Goal: Use online tool/utility: Utilize a website feature to perform a specific function

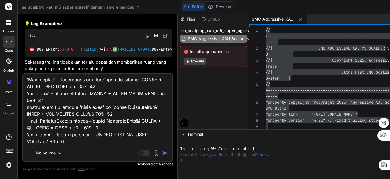
click at [70, 89] on textarea at bounding box center [97, 109] width 149 height 71
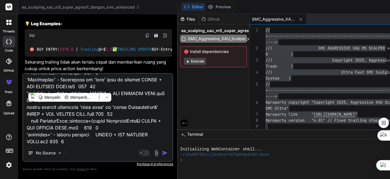
type textarea "x"
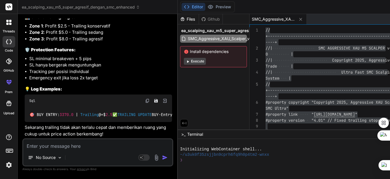
click at [69, 149] on textarea at bounding box center [97, 144] width 149 height 10
paste textarea "'{' - unbalanced parentheses KAORI + SMC AGRESIF BIND.mq5 1493 1"
type textarea "'{' - unbalanced parentheses KAORI + SMC AGRESIF BIND.mq5 1493 1"
type textarea "x"
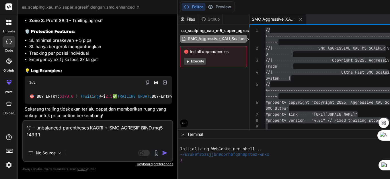
paste textarea "//+------------------------------------------------------------------+ //| SMC …"
type textarea "'{' - unbalanced parentheses KAORI + SMC AGRESIF BIND.mq5 1493 1 //+-----------…"
type textarea "x"
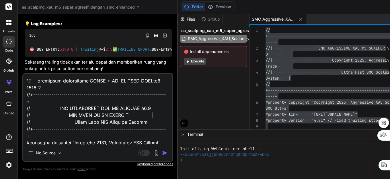
scroll to position [13187, 0]
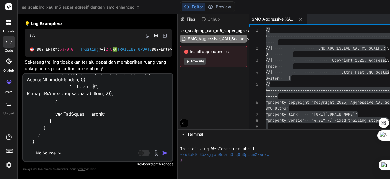
type textarea "'{' - unbalanced parentheses KAORI + SMC AGRESIF BIND.mq5 1493 1 //+-----------…"
type textarea "x"
type textarea "'{' - unbalanced parentheses KAORI + SMC AGRESIF BIND.mq5 1493 1 //+-----------…"
type textarea "x"
type textarea "'{' - unbalanced parentheses KAORI + SMC AGRESIF BIND.mq5 1493 1 //+-----------…"
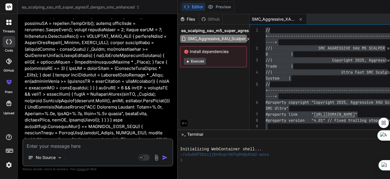
type textarea "x"
click at [126, 153] on div "No Source" at bounding box center [97, 159] width 149 height 14
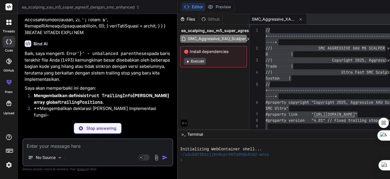
scroll to position [12325, 0]
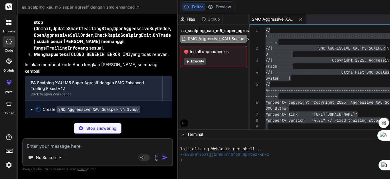
type textarea "x"
type textarea "if(trailingPositions[i].ticket == ticket) { return GetPointer(trailingPositions…"
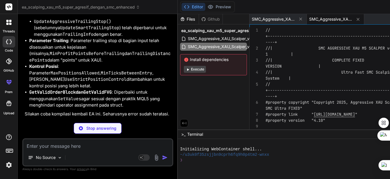
type textarea "x"
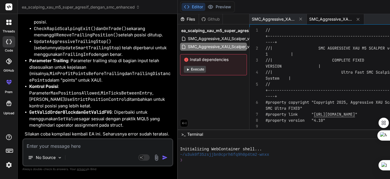
type textarea "//+------------------------------------------------------------------+ //| SMC …"
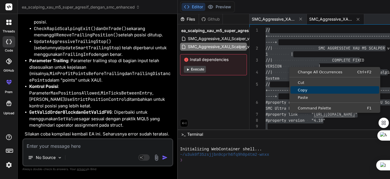
click at [290, 93] on link "Copy" at bounding box center [334, 89] width 89 height 7
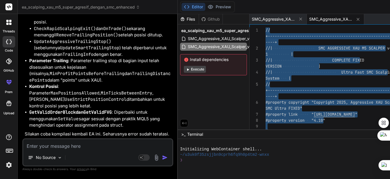
click at [10, 166] on img at bounding box center [9, 165] width 10 height 10
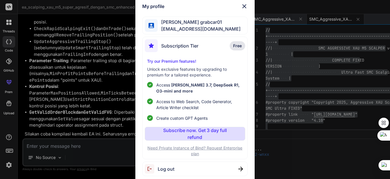
click at [158, 169] on span "Log out" at bounding box center [166, 169] width 17 height 7
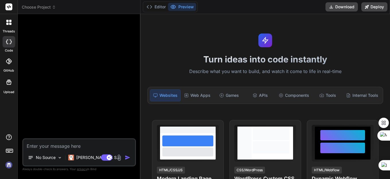
type textarea "x"
click at [7, 165] on img at bounding box center [9, 165] width 10 height 10
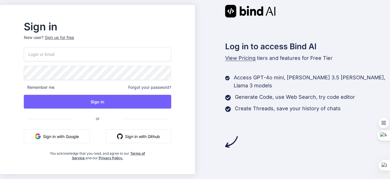
click at [70, 55] on input "email" at bounding box center [97, 54] width 147 height 14
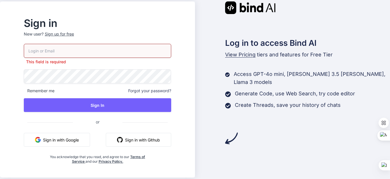
click at [73, 138] on button "Sign in with Google" at bounding box center [57, 140] width 66 height 14
click at [72, 143] on button "Sign in with Google" at bounding box center [57, 140] width 66 height 14
click at [63, 140] on button "Sign in with Google" at bounding box center [57, 140] width 66 height 14
